Goal: Find specific page/section

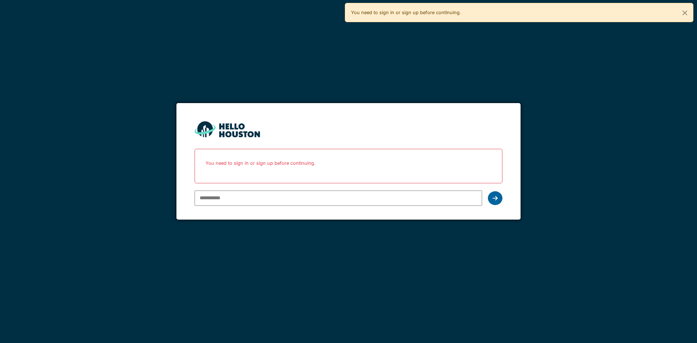
type input "**********"
click at [490, 200] on div at bounding box center [495, 198] width 15 height 14
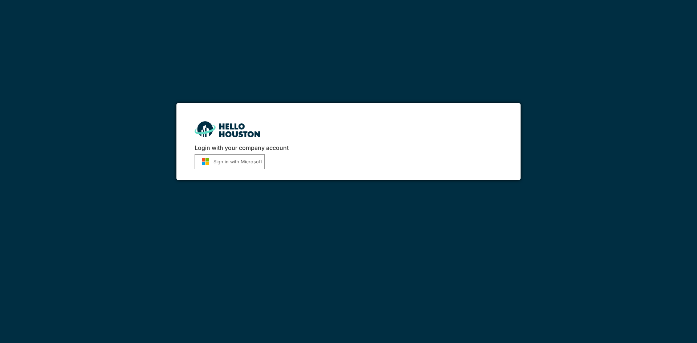
click at [220, 169] on button "Sign in with Microsoft" at bounding box center [230, 161] width 70 height 15
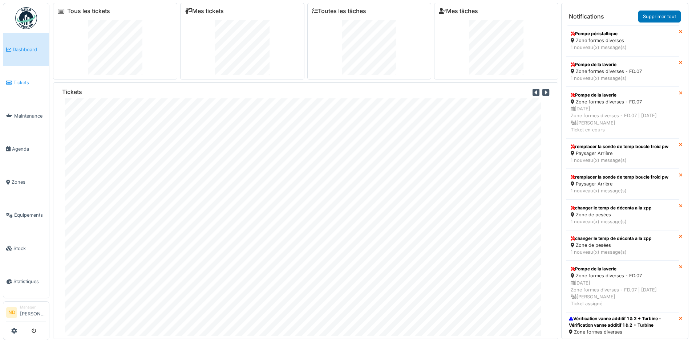
click at [10, 76] on link "Tickets" at bounding box center [26, 82] width 46 height 33
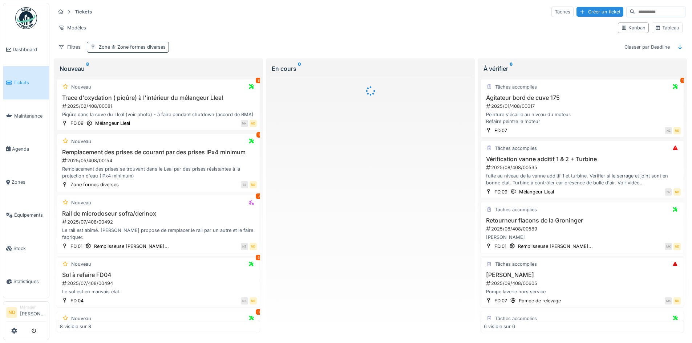
click at [130, 46] on span "Zone formes diverses" at bounding box center [138, 46] width 56 height 5
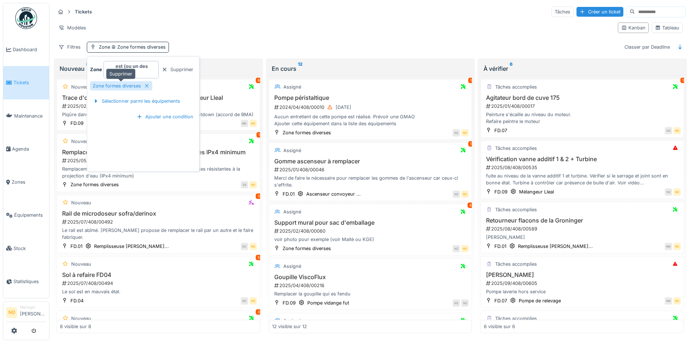
click at [146, 86] on icon at bounding box center [147, 86] width 4 height 4
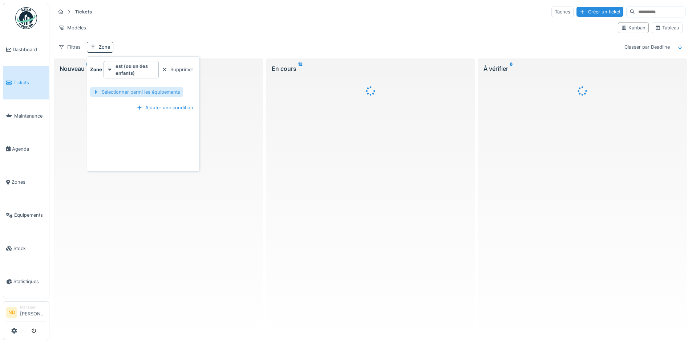
click at [149, 88] on div "Sélectionner parmi les équipements" at bounding box center [136, 92] width 93 height 10
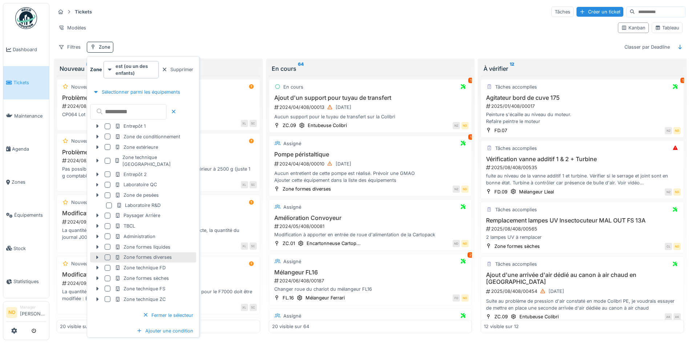
scroll to position [4, 0]
click at [149, 244] on div "Zone formes liquides" at bounding box center [143, 247] width 56 height 7
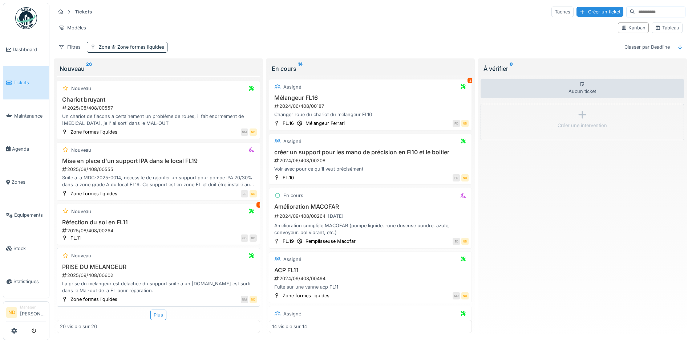
scroll to position [810, 0]
click at [155, 310] on div "Plus" at bounding box center [158, 315] width 16 height 11
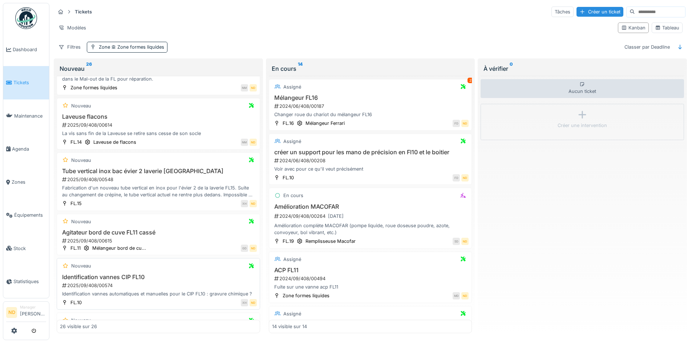
scroll to position [982, 0]
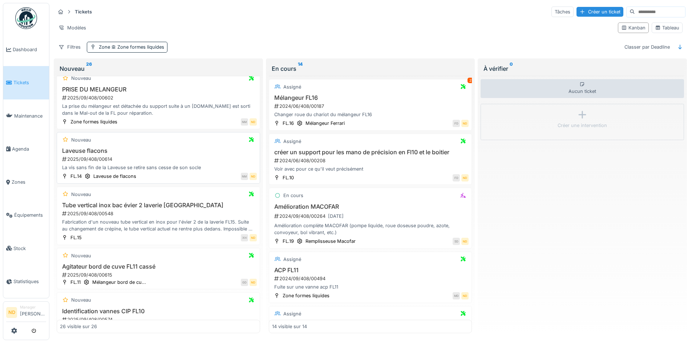
click at [166, 149] on h3 "Laveuse flacons" at bounding box center [158, 150] width 197 height 7
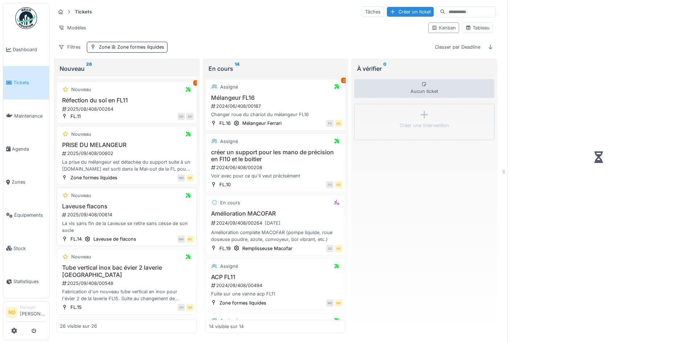
scroll to position [1038, 0]
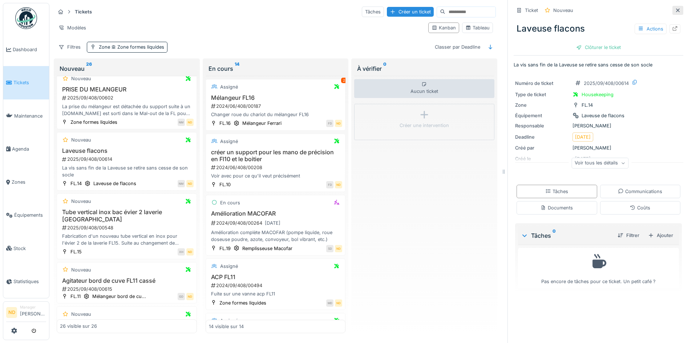
click at [672, 6] on div at bounding box center [677, 10] width 11 height 9
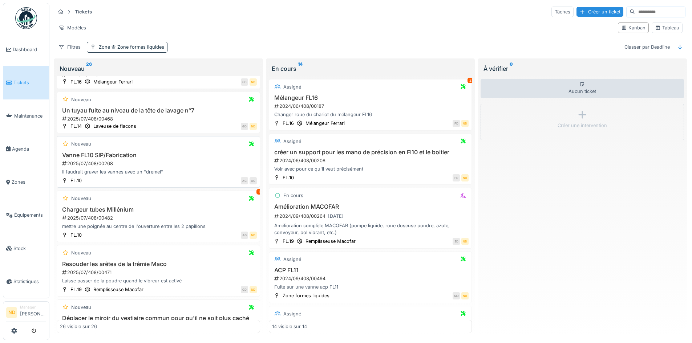
scroll to position [254, 0]
